Goal: Navigation & Orientation: Understand site structure

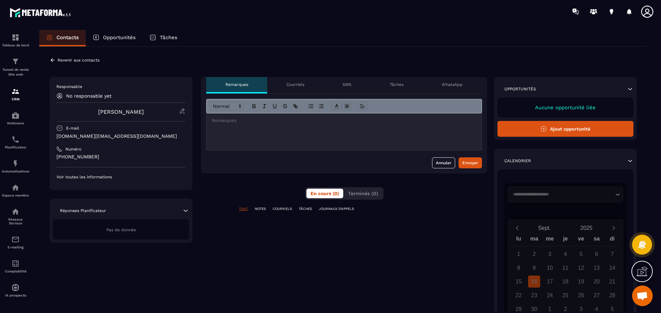
scroll to position [153, 0]
click at [17, 68] on p "Tunnel de vente Site web" at bounding box center [16, 72] width 28 height 10
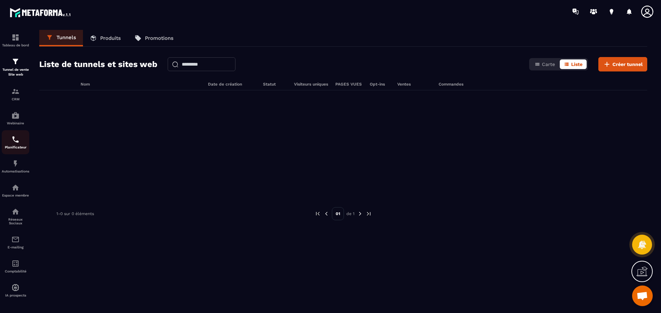
click at [15, 141] on img at bounding box center [15, 140] width 8 height 8
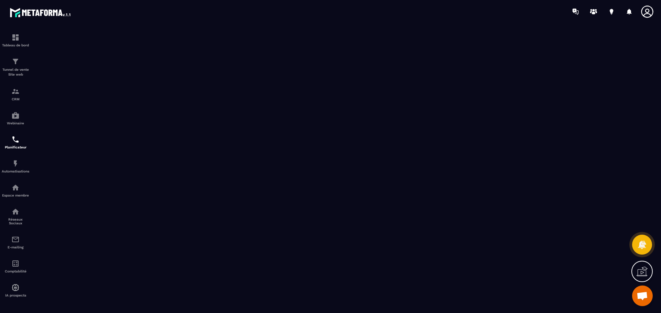
click at [43, 13] on img at bounding box center [41, 12] width 62 height 12
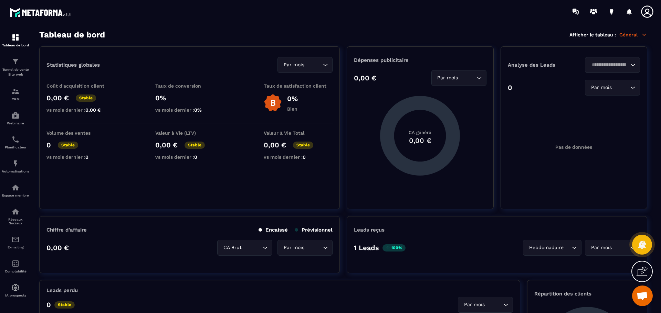
click at [645, 11] on icon at bounding box center [647, 12] width 12 height 12
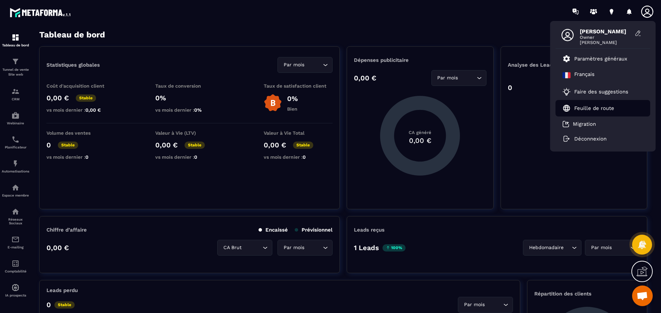
click at [589, 110] on p "Feuille de route" at bounding box center [594, 108] width 40 height 6
click at [17, 41] on div "Tableau de bord" at bounding box center [16, 40] width 28 height 14
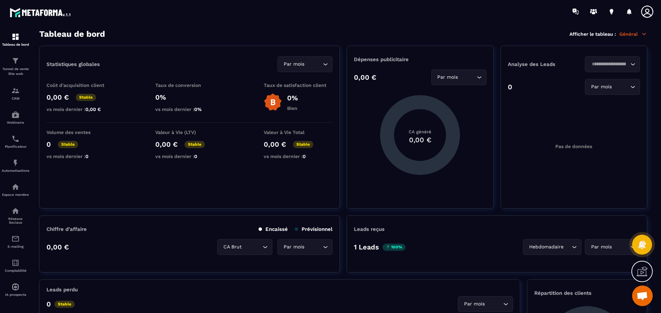
scroll to position [0, 0]
click at [628, 35] on p "Général" at bounding box center [633, 35] width 28 height 6
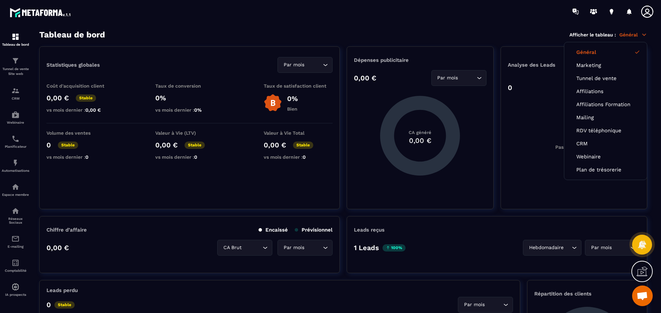
click at [399, 19] on div at bounding box center [371, 11] width 580 height 23
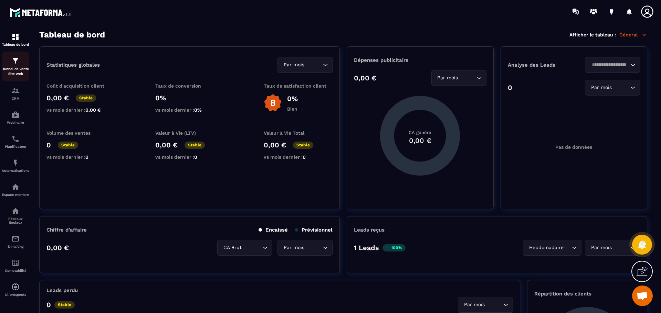
click at [13, 63] on img at bounding box center [15, 61] width 8 height 8
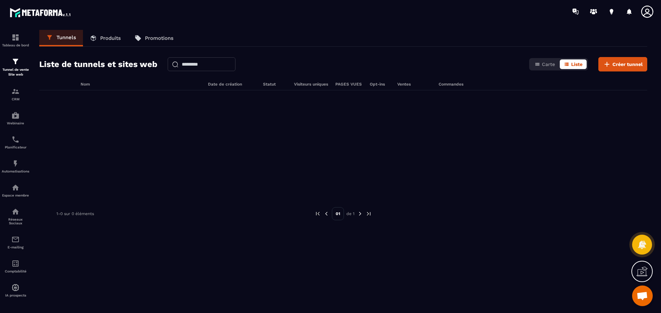
click at [108, 35] on link "Produits" at bounding box center [105, 38] width 45 height 17
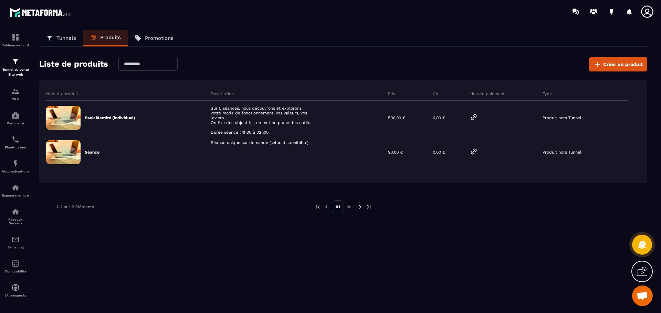
click at [149, 34] on link "Promotions" at bounding box center [154, 38] width 53 height 17
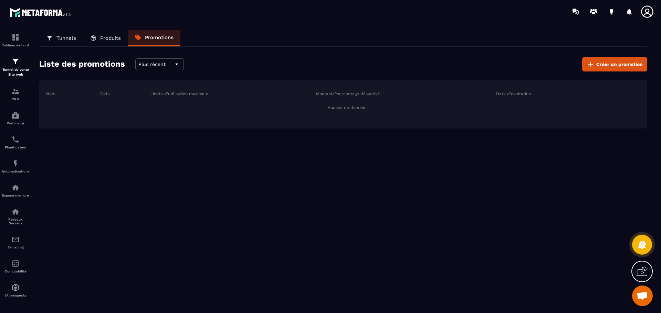
click at [115, 36] on p "Produits" at bounding box center [110, 38] width 21 height 6
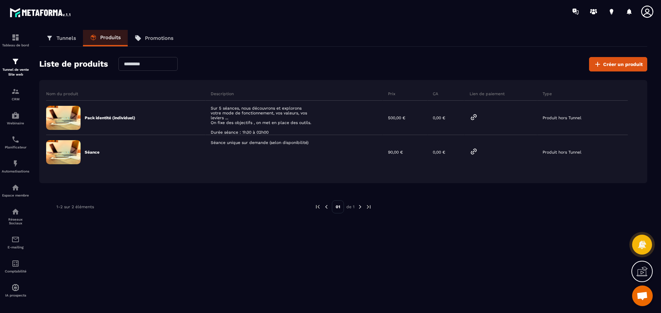
click at [64, 37] on p "Tunnels" at bounding box center [66, 38] width 20 height 6
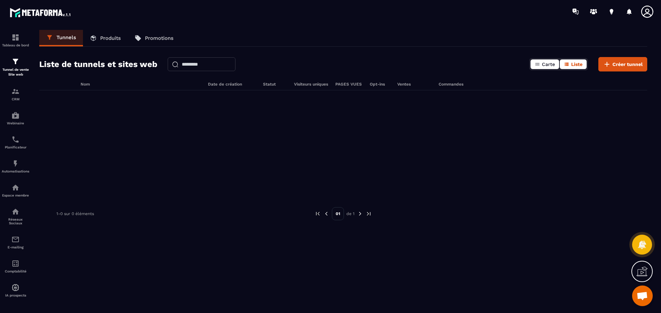
click at [534, 65] on button "Carte" at bounding box center [544, 65] width 29 height 10
click at [570, 67] on button "Liste" at bounding box center [572, 65] width 27 height 10
click at [603, 66] on icon at bounding box center [606, 64] width 8 height 8
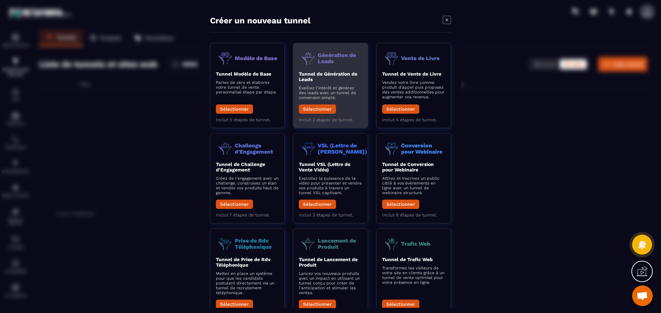
scroll to position [30, 0]
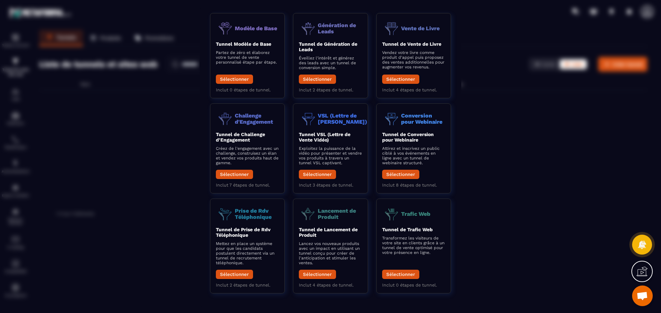
click at [505, 174] on div "Modal window" at bounding box center [330, 156] width 661 height 313
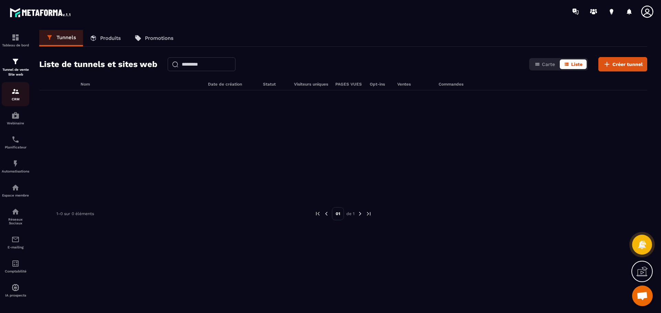
click at [25, 95] on div "CRM" at bounding box center [16, 94] width 28 height 14
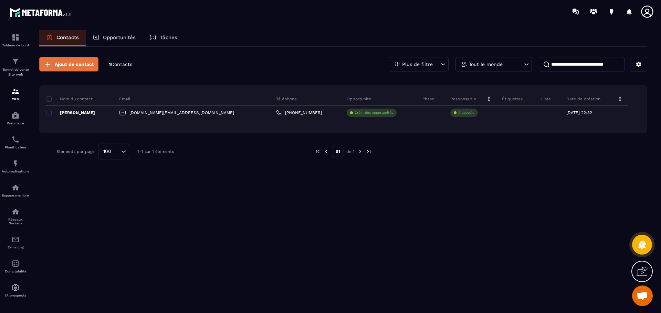
click at [87, 72] on div "Ajout de contact 1 Contacts Plus de filtre Tout le monde Nom du contact Email T…" at bounding box center [343, 108] width 608 height 123
click at [86, 66] on span "Ajout de contact" at bounding box center [74, 64] width 39 height 7
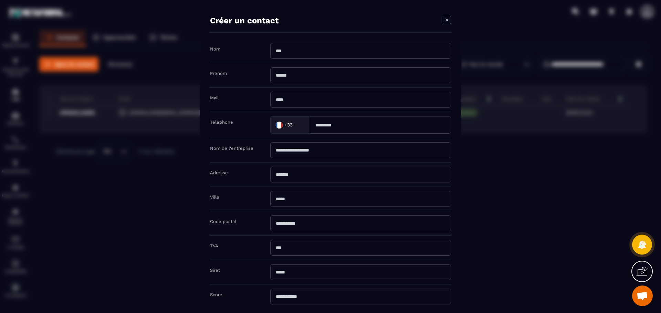
drag, startPoint x: 136, startPoint y: 167, endPoint x: 143, endPoint y: 165, distance: 7.5
click at [138, 167] on div "Modal window" at bounding box center [330, 156] width 661 height 313
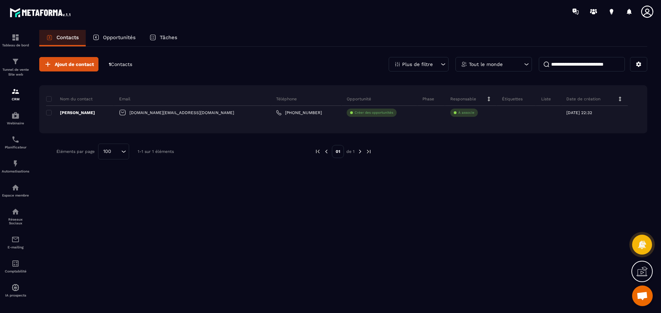
click at [121, 37] on p "Opportunités" at bounding box center [119, 37] width 33 height 6
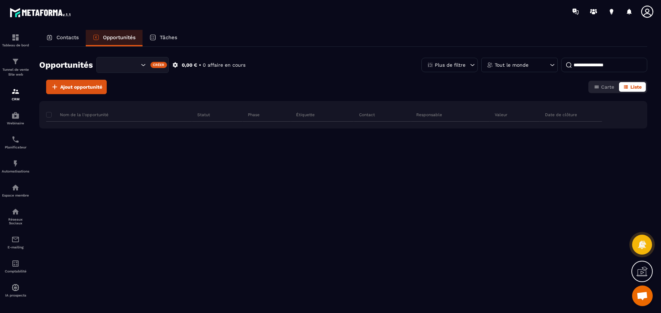
click at [152, 36] on icon at bounding box center [152, 37] width 7 height 7
